Goal: Find specific page/section: Find specific page/section

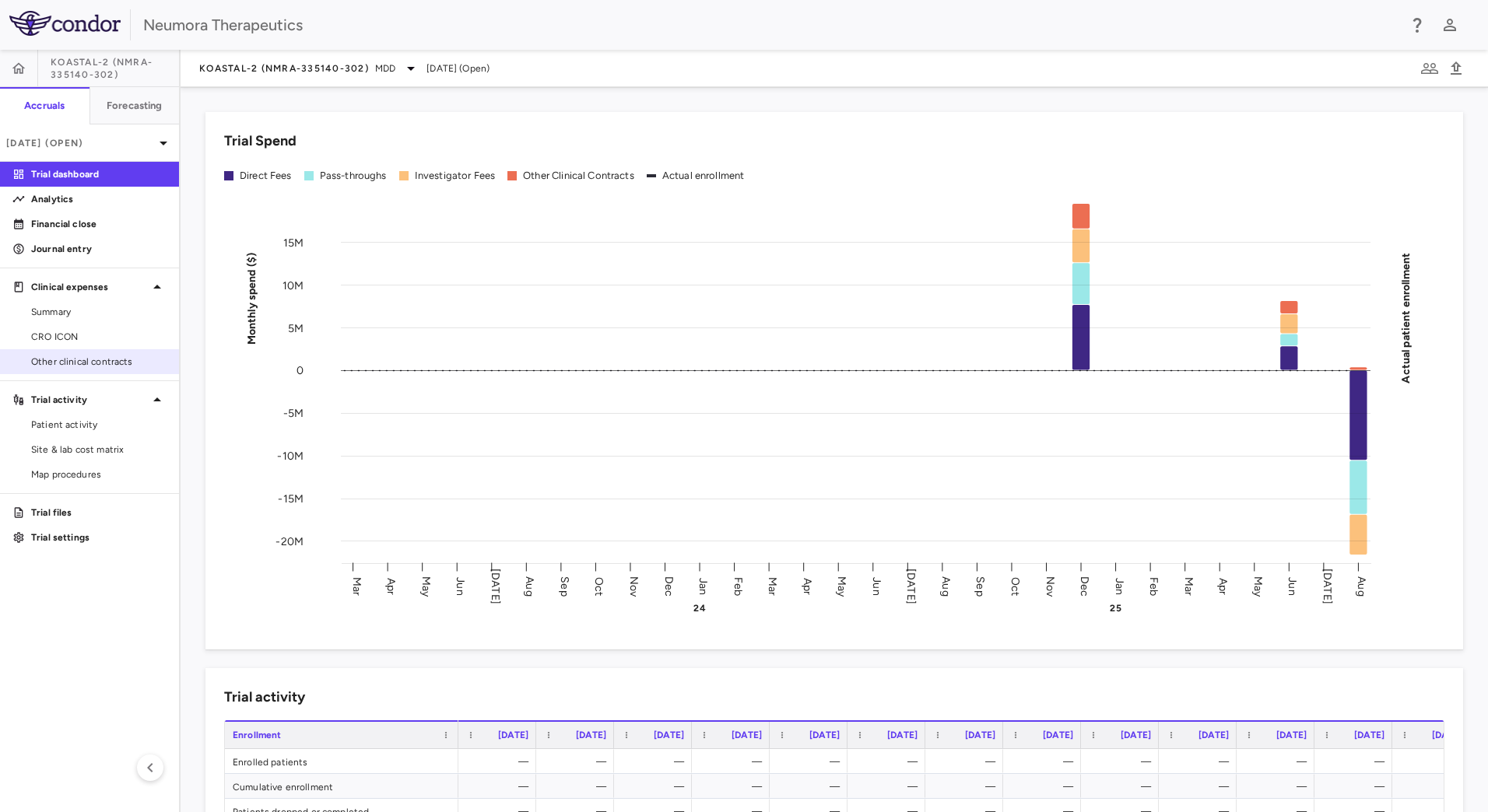
click at [112, 369] on link "Other clinical contracts" at bounding box center [89, 361] width 179 height 23
